Goal: Task Accomplishment & Management: Use online tool/utility

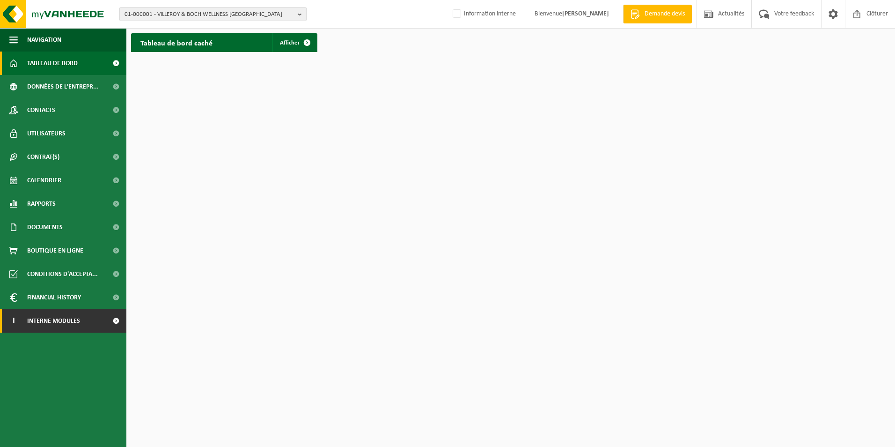
click at [63, 321] on span "Interne modules" at bounding box center [53, 320] width 53 height 23
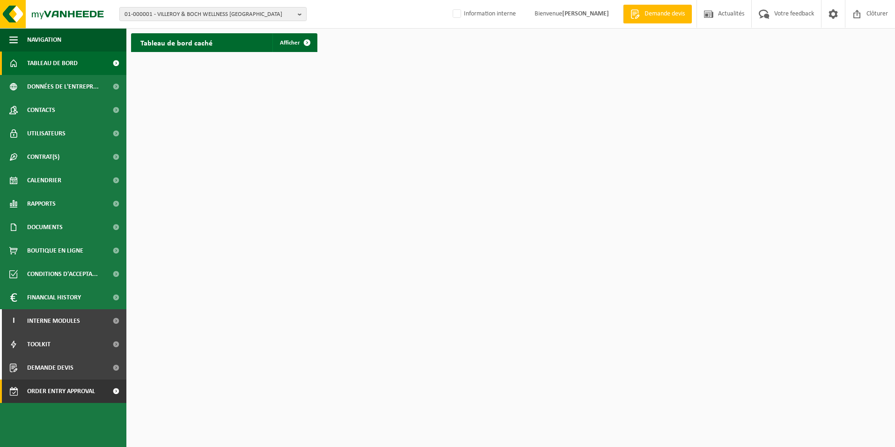
click at [66, 390] on span "Order entry approval" at bounding box center [61, 390] width 68 height 23
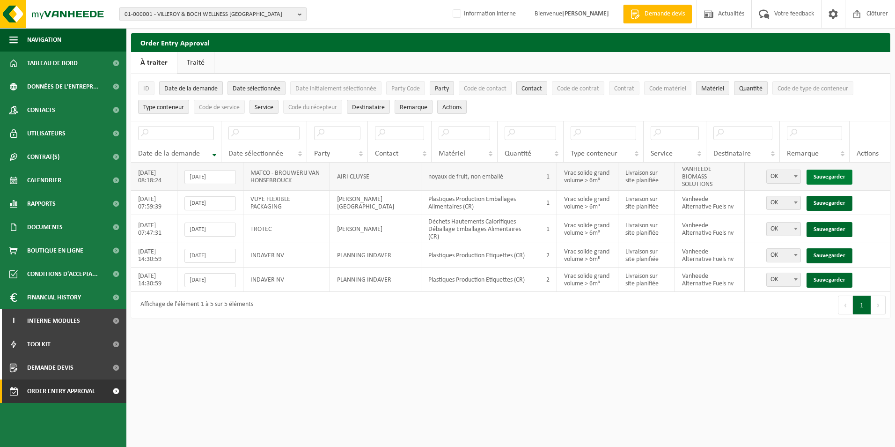
click at [819, 171] on link "Sauvegarder" at bounding box center [830, 176] width 46 height 15
